Goal: Obtain resource: Obtain resource

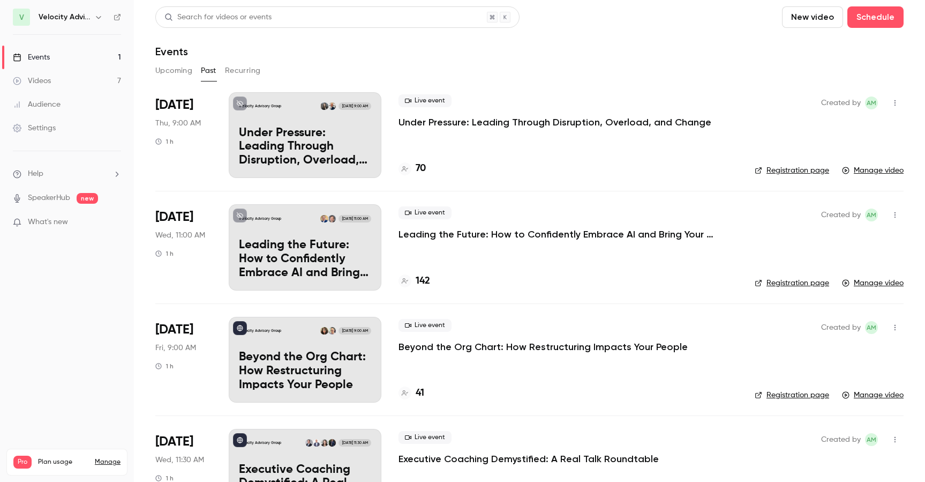
click at [492, 133] on div "Live event Under Pressure: Leading Through Disruption, Overload, and Change 70" at bounding box center [568, 135] width 339 height 86
click at [493, 124] on p "Under Pressure: Leading Through Disruption, Overload, and Change" at bounding box center [555, 122] width 313 height 13
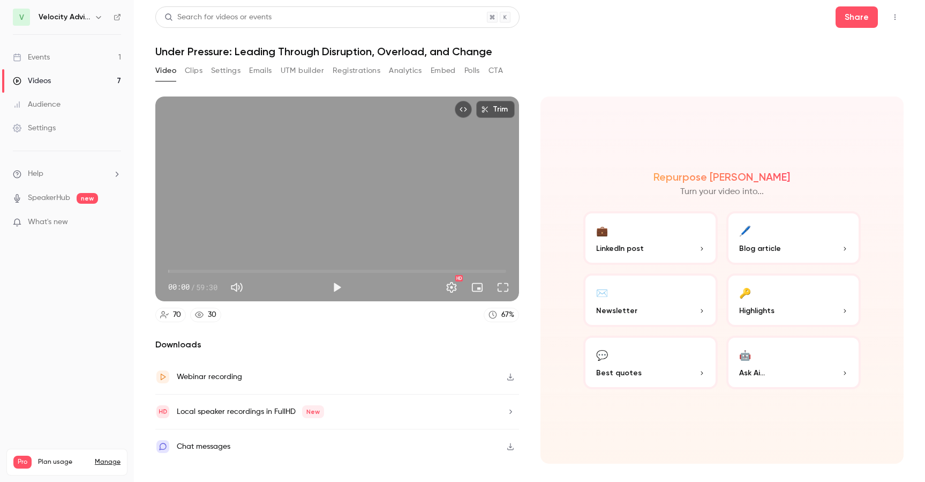
click at [515, 380] on button "button" at bounding box center [510, 376] width 17 height 17
click at [756, 239] on button "🖊️ Blog article" at bounding box center [793, 238] width 134 height 54
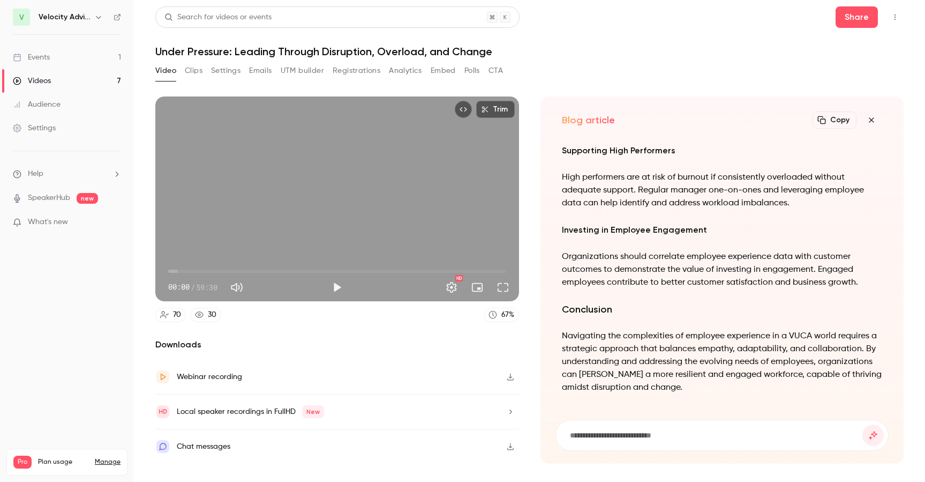
click at [352, 70] on button "Registrations" at bounding box center [357, 70] width 48 height 17
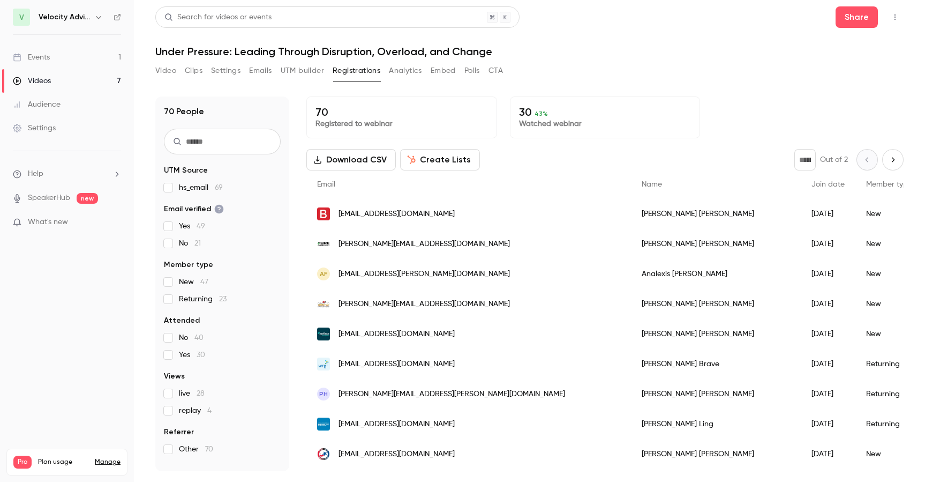
click at [255, 69] on button "Emails" at bounding box center [260, 70] width 22 height 17
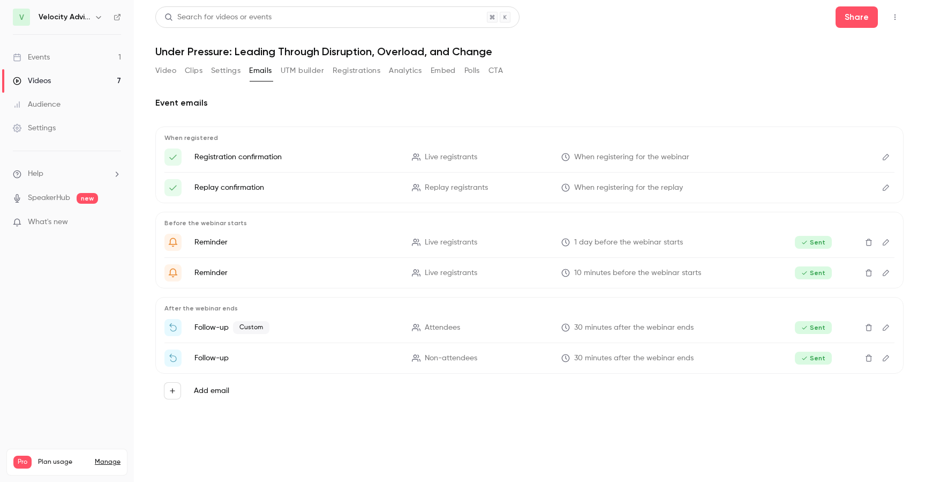
click at [216, 71] on button "Settings" at bounding box center [225, 70] width 29 height 17
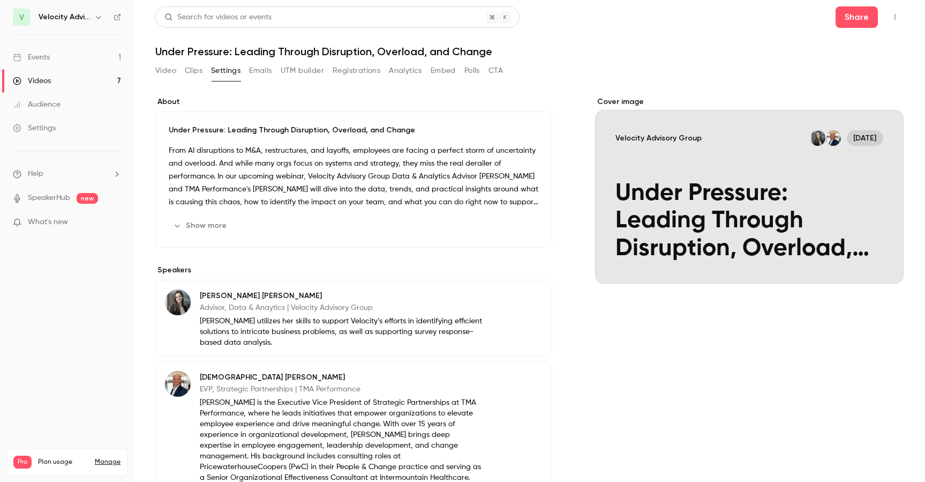
click at [198, 221] on button "Show more" at bounding box center [201, 225] width 64 height 17
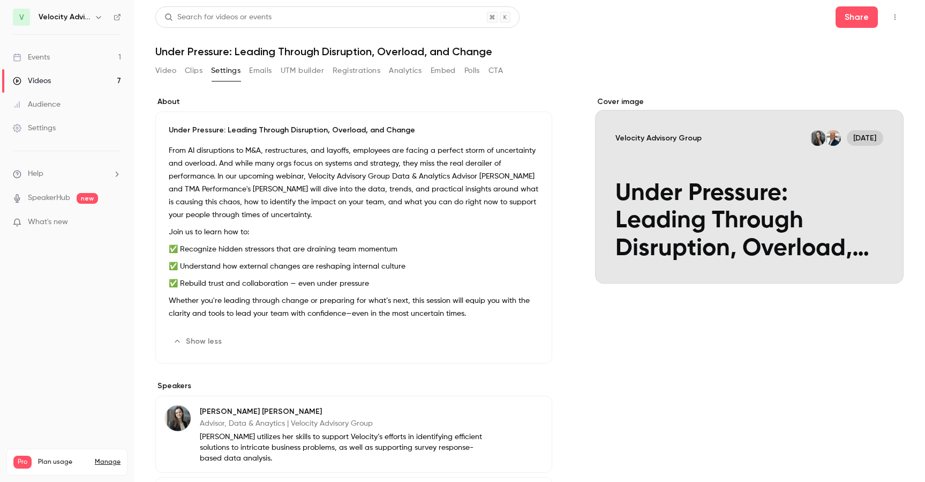
click at [241, 175] on p "From AI disruptions to M&A, restructures, and layoffs, employees are facing a p…" at bounding box center [354, 182] width 370 height 77
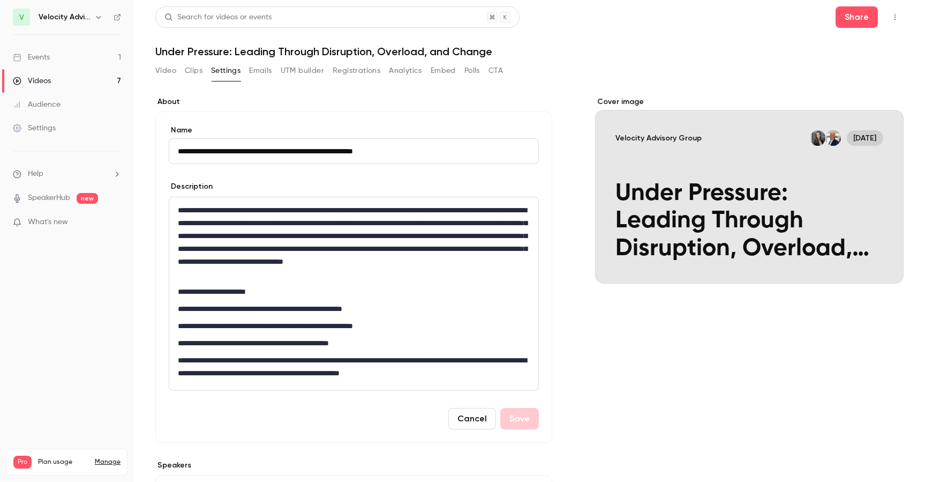
click at [202, 249] on p "**********" at bounding box center [351, 242] width 347 height 77
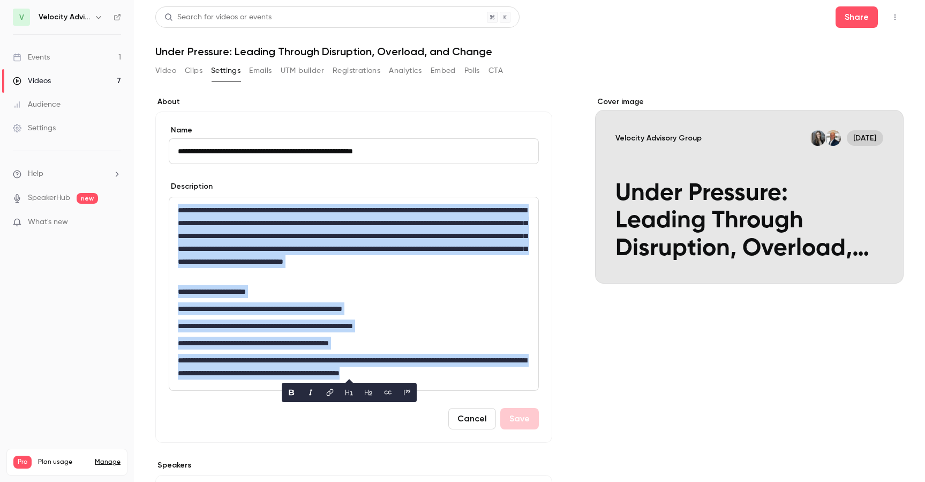
copy div "**********"
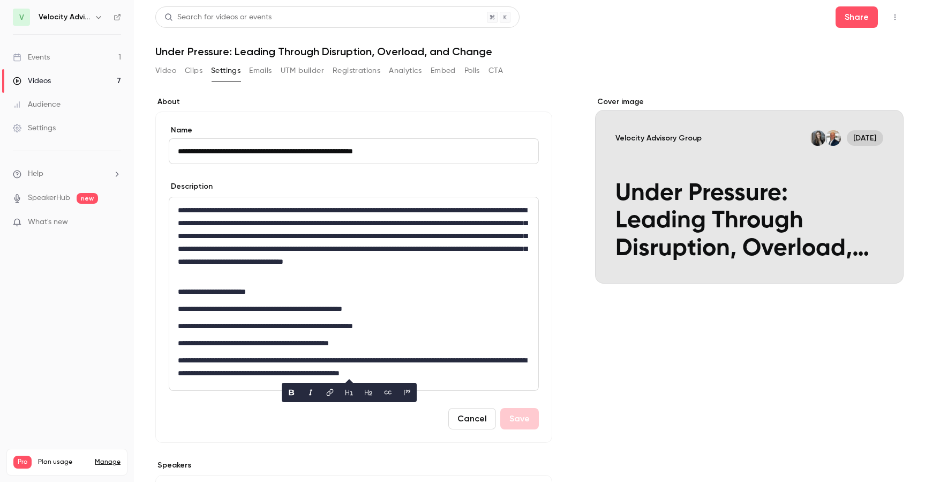
click at [329, 49] on h1 "Under Pressure: Leading Through Disruption, Overload, and Change" at bounding box center [529, 51] width 748 height 13
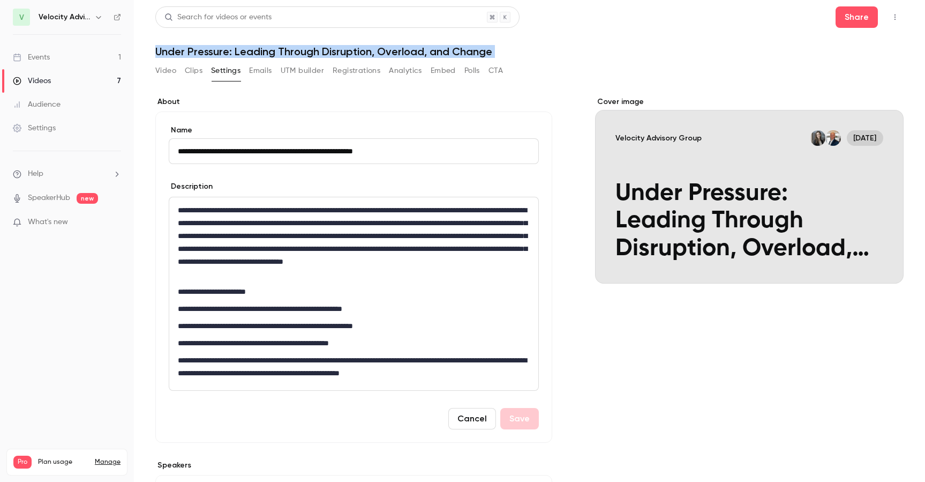
click at [329, 49] on h1 "Under Pressure: Leading Through Disruption, Overload, and Change" at bounding box center [529, 51] width 748 height 13
copy div "Under Pressure: Leading Through Disruption, Overload, and Change Video Clips Se…"
click at [371, 73] on button "Registrations" at bounding box center [357, 70] width 48 height 17
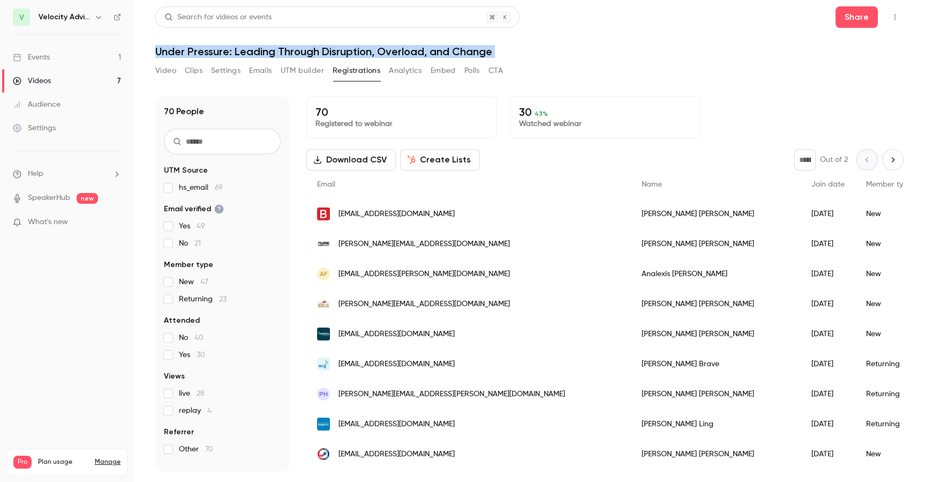
click at [363, 168] on button "Download CSV" at bounding box center [350, 159] width 89 height 21
click at [194, 74] on button "Clips" at bounding box center [194, 70] width 18 height 17
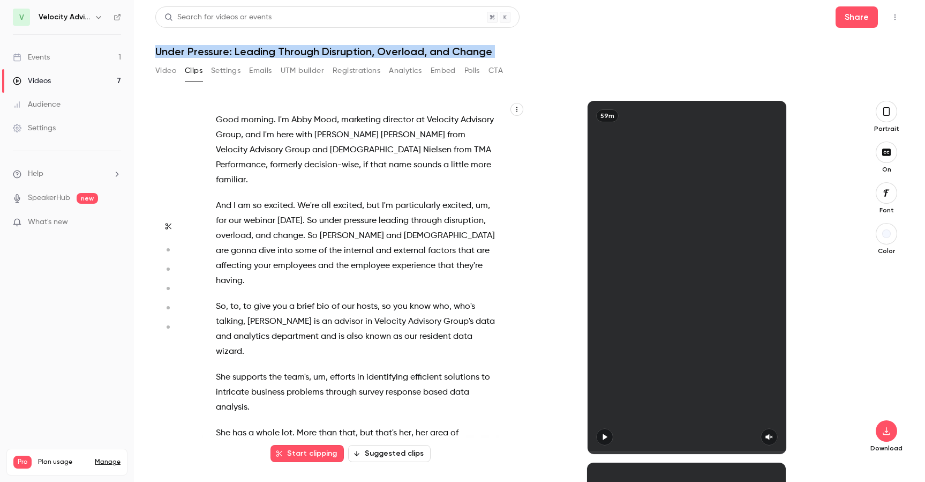
click at [160, 69] on button "Video" at bounding box center [165, 70] width 21 height 17
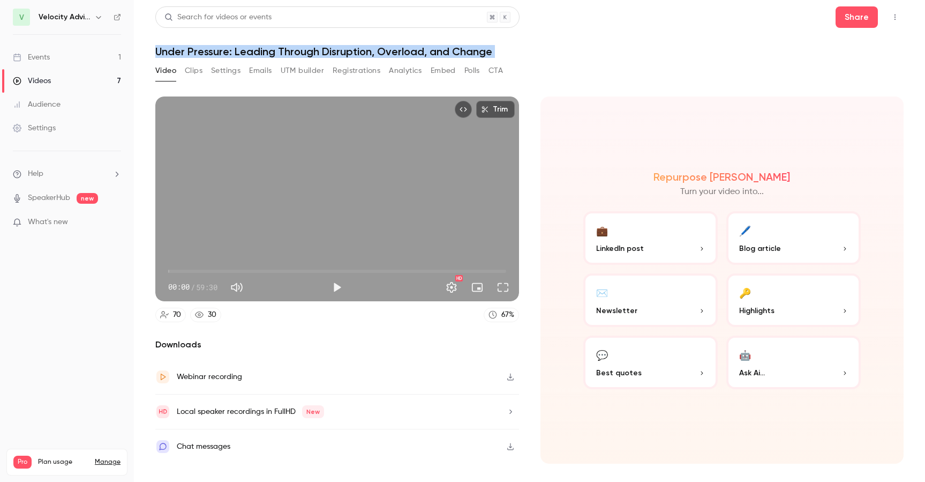
click at [776, 238] on button "🖊️ Blog article" at bounding box center [793, 238] width 134 height 54
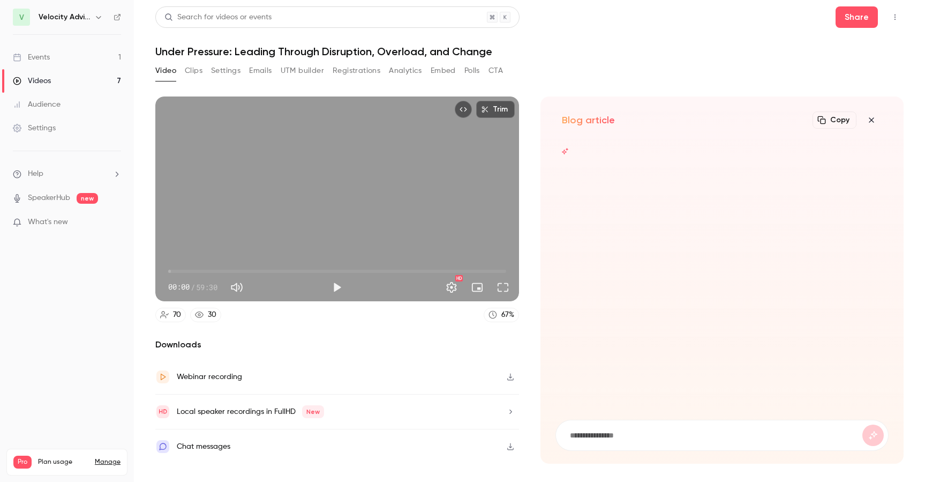
click at [876, 118] on icon "button" at bounding box center [871, 120] width 13 height 9
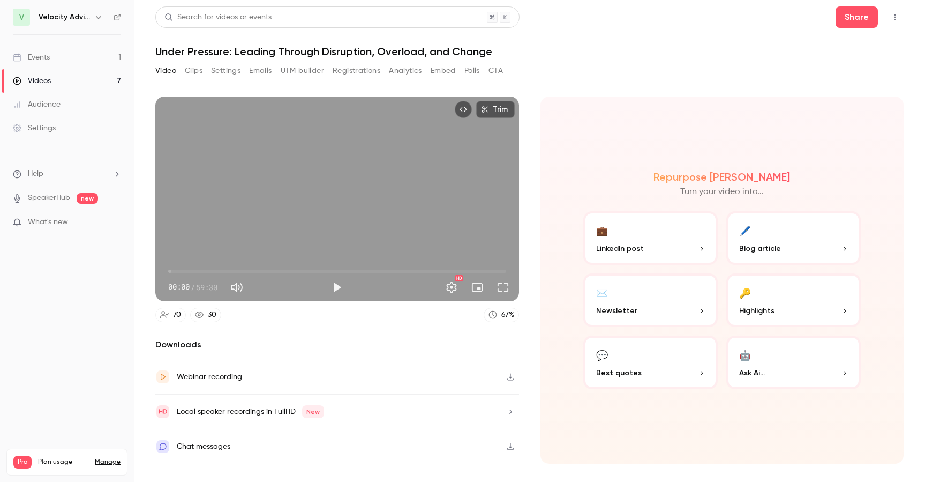
click at [667, 299] on button "✉️ Newsletter" at bounding box center [650, 300] width 134 height 54
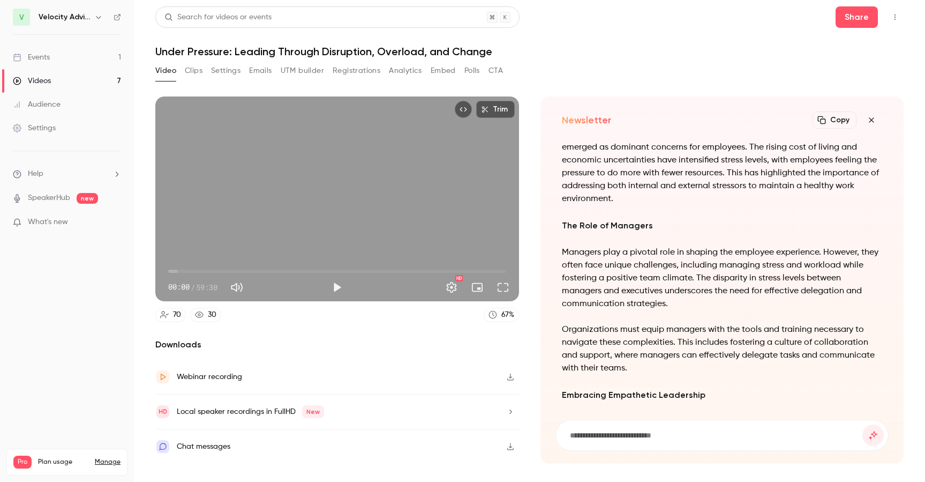
scroll to position [-594, 0]
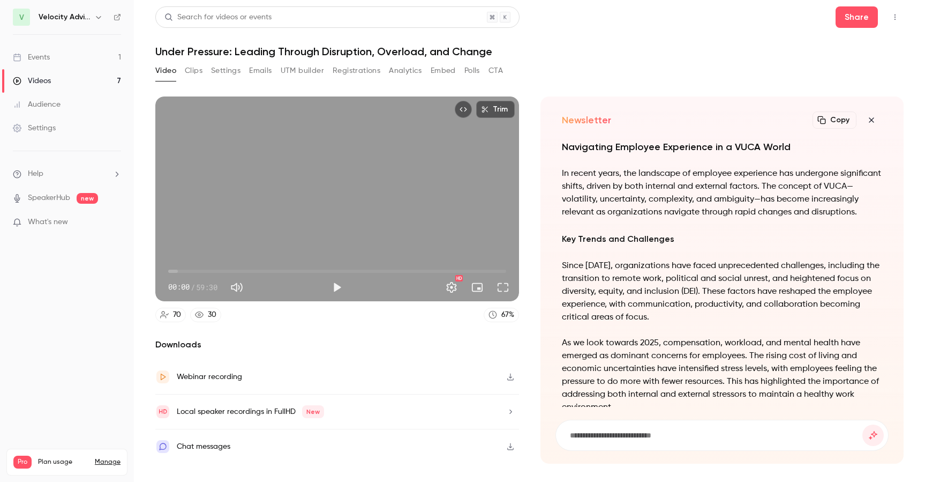
click at [702, 219] on p "In recent years, the landscape of employee experience has undergone significant…" at bounding box center [722, 192] width 321 height 51
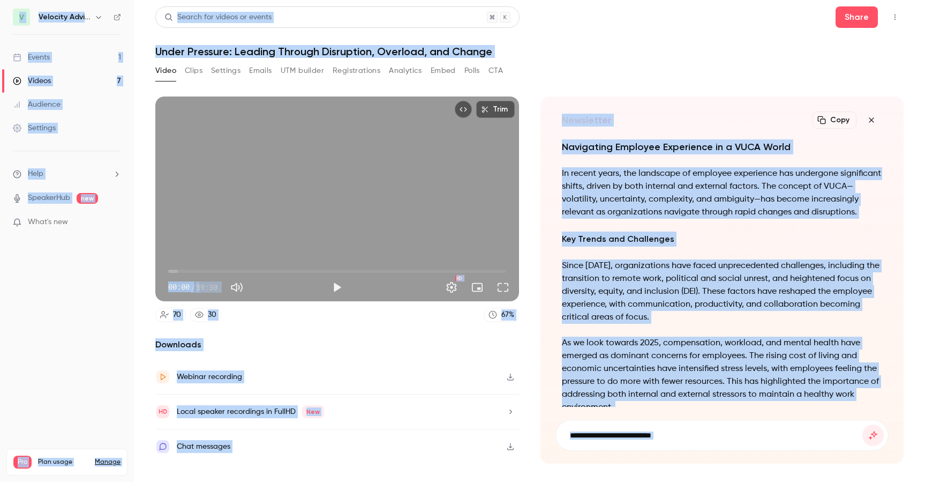
click at [702, 219] on p "In recent years, the landscape of employee experience has undergone significant…" at bounding box center [722, 192] width 321 height 51
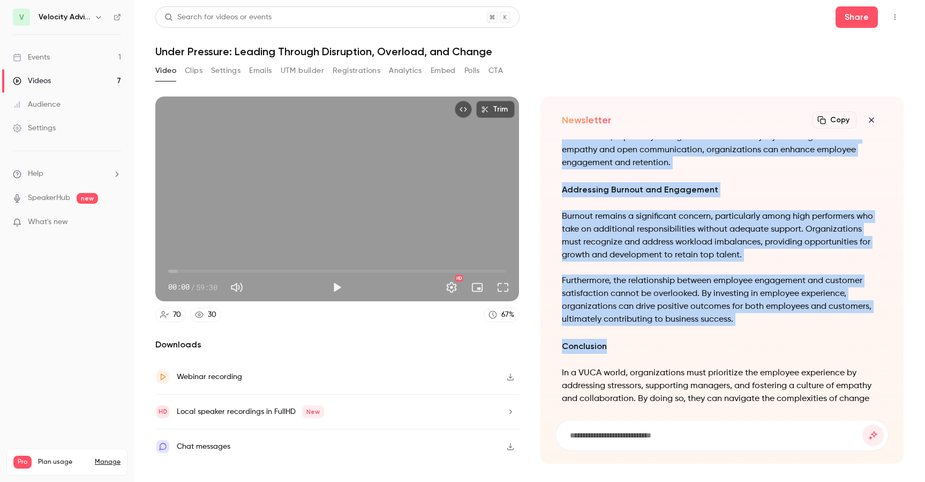
scroll to position [0, 0]
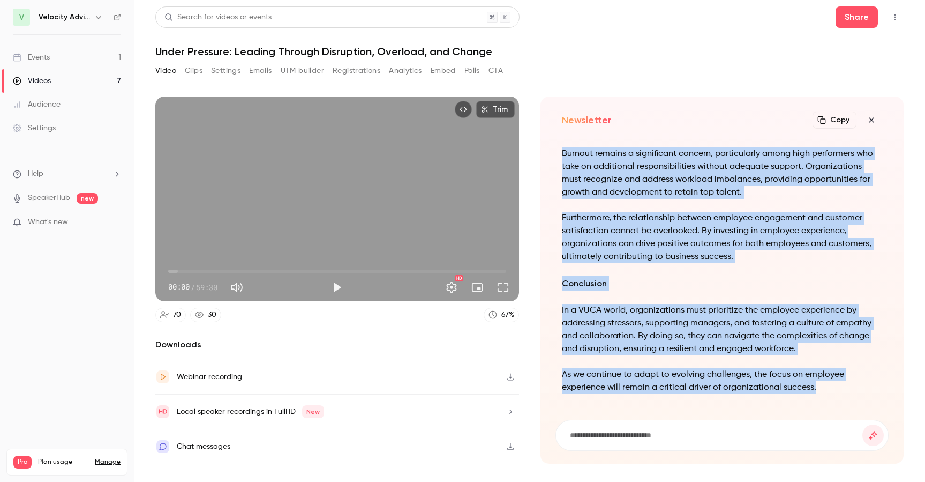
drag, startPoint x: 561, startPoint y: 174, endPoint x: 831, endPoint y: 403, distance: 354.5
click at [831, 403] on div "Navigating Employee Experience in a VUCA World In recent years, the landscape o…" at bounding box center [723, 272] width 334 height 267
copy div "Lo ipsumd sitam, con adipiscin el seddoeiu temporinci utl etdolorem aliquaenima…"
